Goal: Find specific page/section: Find specific page/section

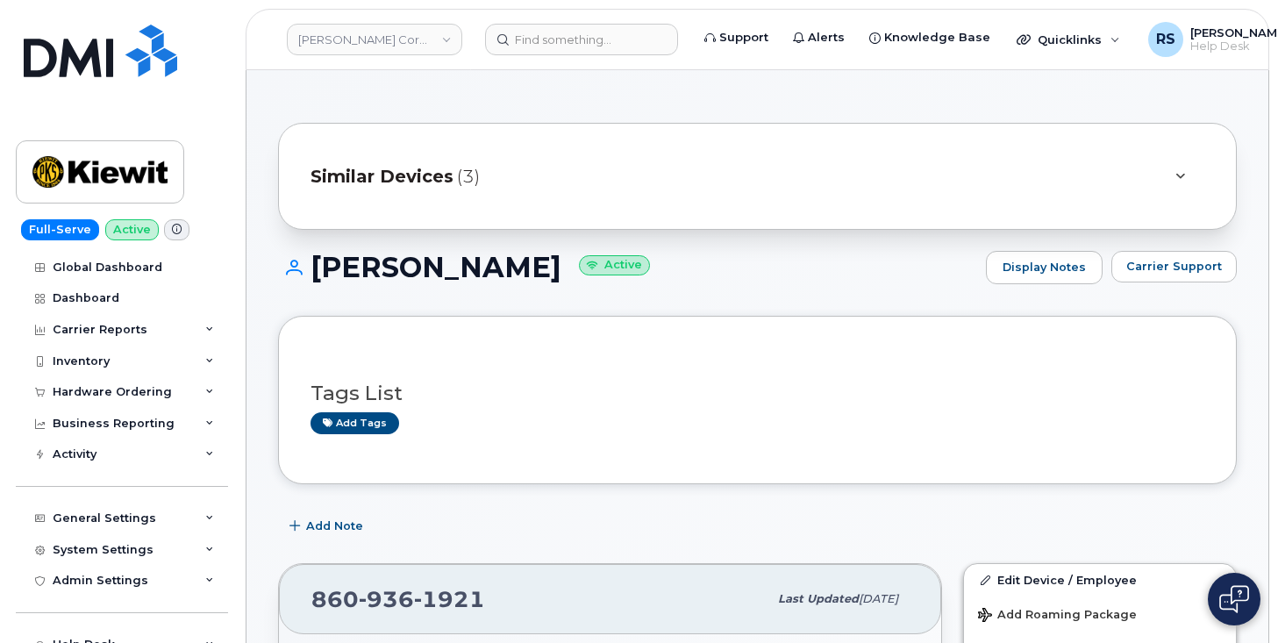
scroll to position [877, 0]
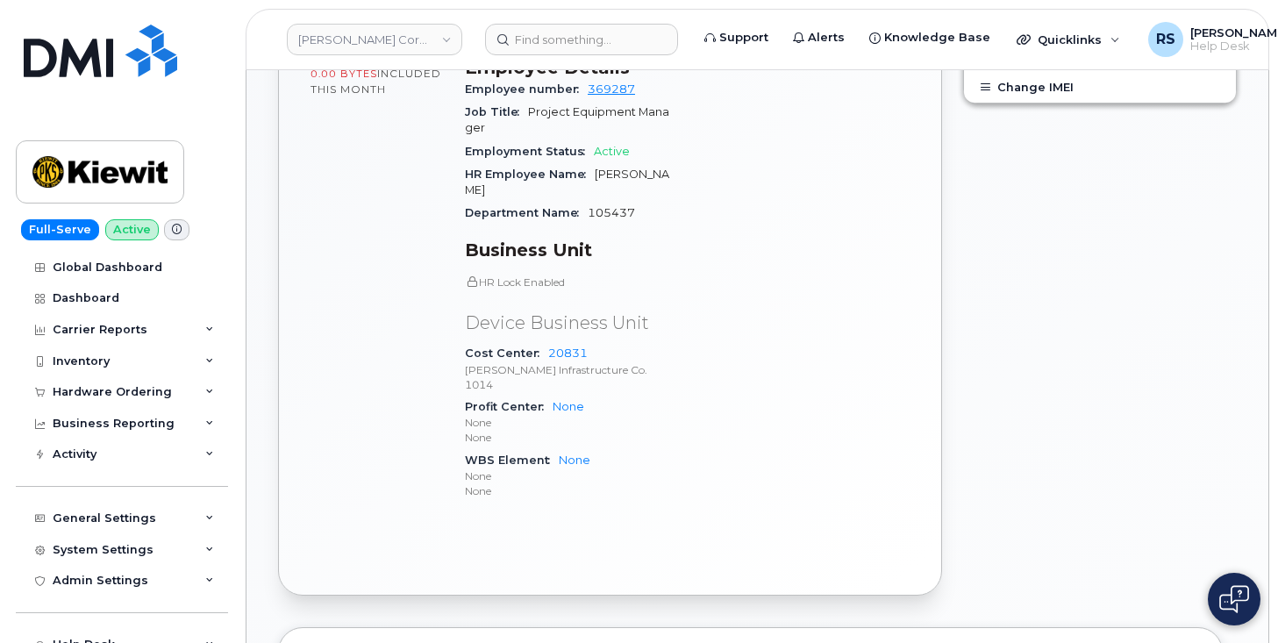
click at [5, 628] on div "Full-Serve Active Global Dashboard Dashboard Carrier Reports Monthly Billing Da…" at bounding box center [119, 321] width 238 height 643
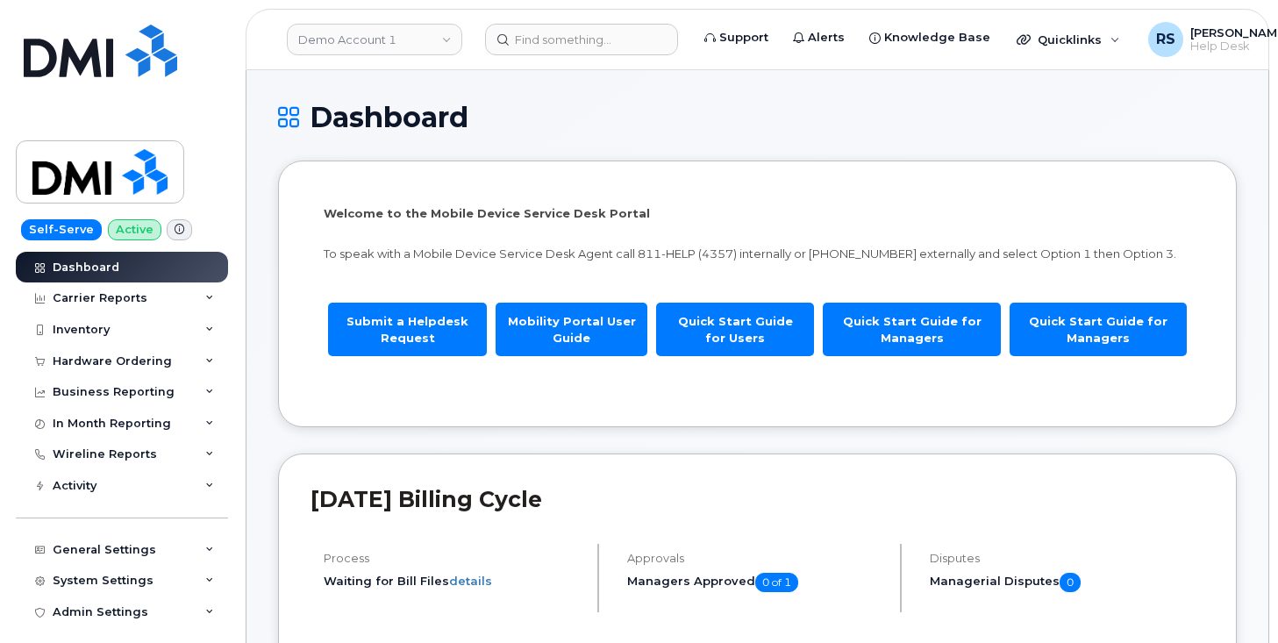
click at [637, 120] on h1 "Dashboard" at bounding box center [757, 117] width 959 height 31
